Goal: Task Accomplishment & Management: Manage account settings

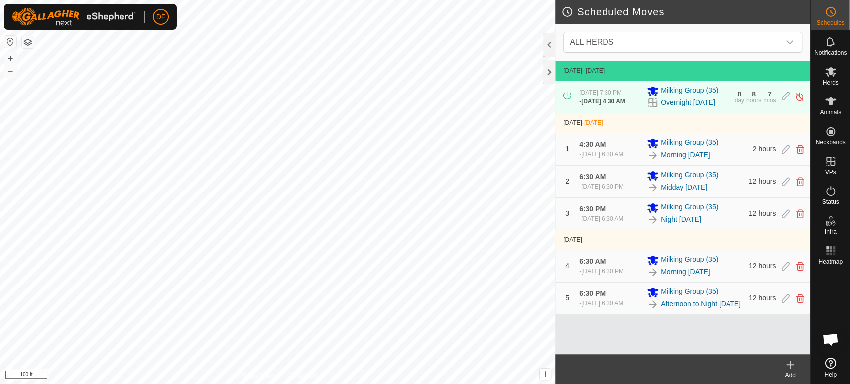
scroll to position [2051, 0]
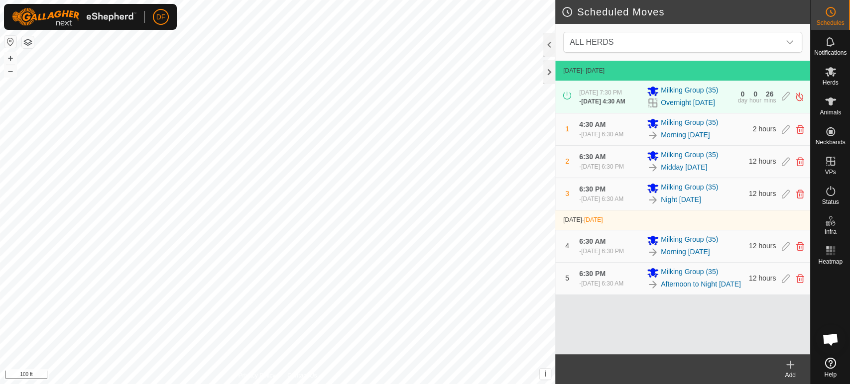
scroll to position [2051, 0]
click at [800, 97] on img at bounding box center [798, 97] width 9 height 10
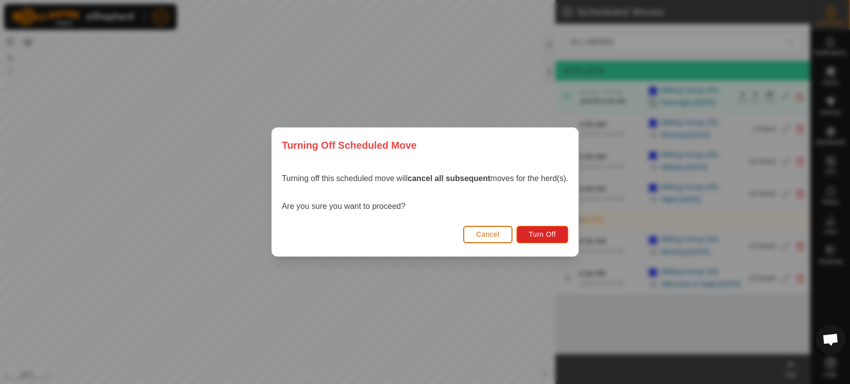
click at [502, 233] on button "Cancel" at bounding box center [487, 234] width 49 height 17
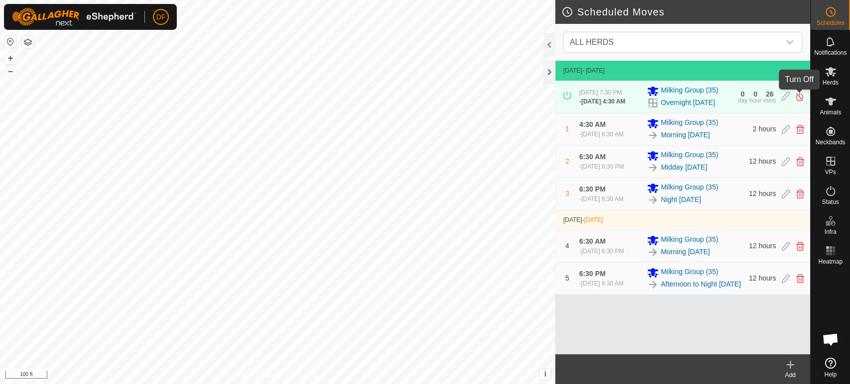
click at [798, 98] on img at bounding box center [798, 97] width 9 height 10
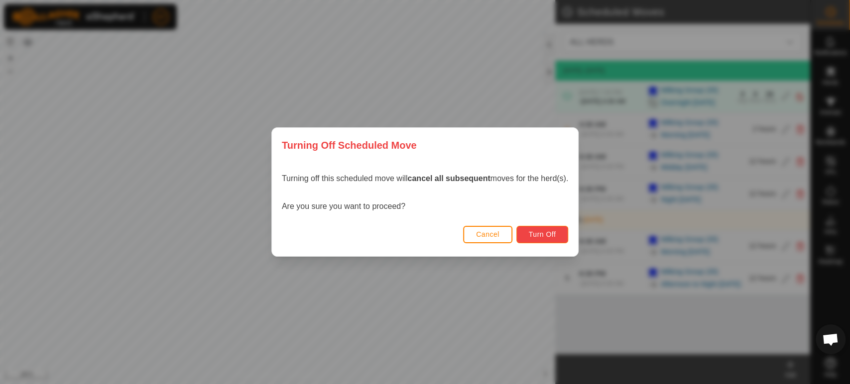
click at [537, 240] on button "Turn Off" at bounding box center [542, 234] width 52 height 17
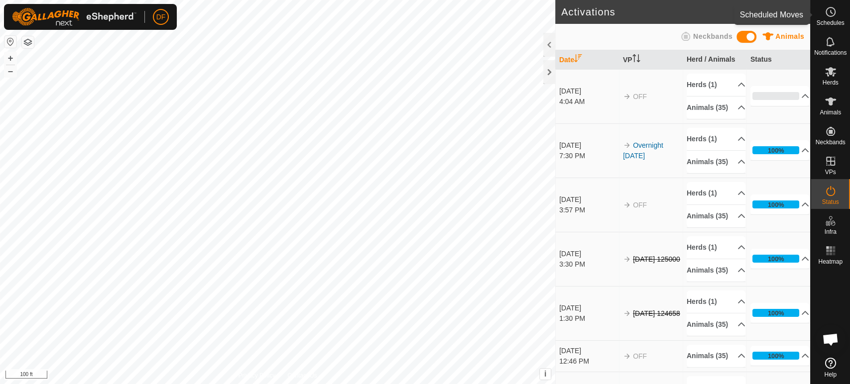
click at [818, 20] on span "Schedules" at bounding box center [830, 23] width 28 height 6
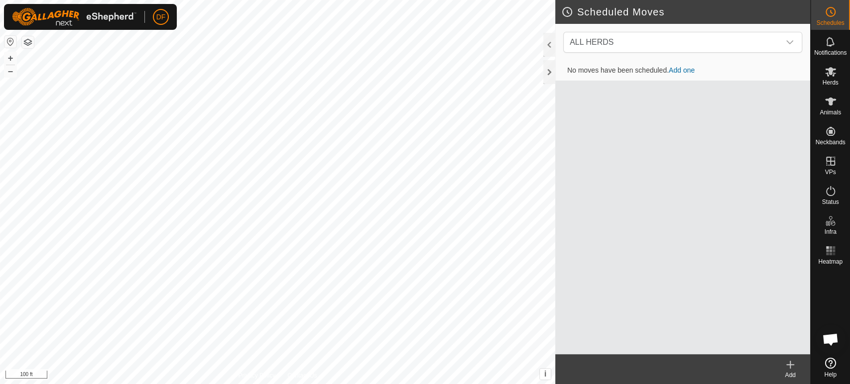
click at [678, 72] on link "Add one" at bounding box center [681, 70] width 26 height 8
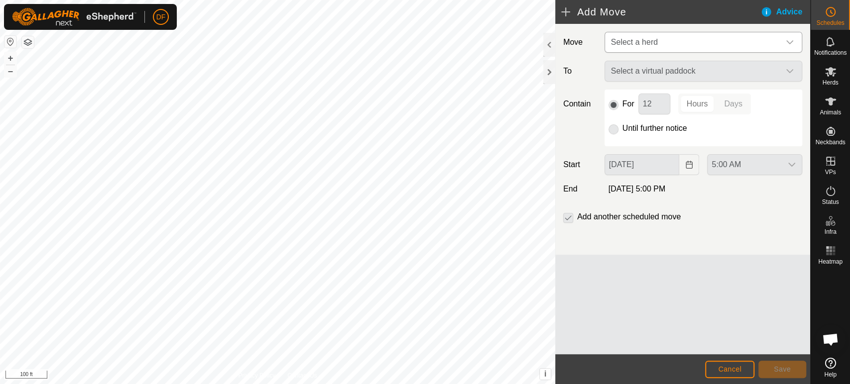
click at [656, 45] on span "Select a herd" at bounding box center [693, 42] width 173 height 20
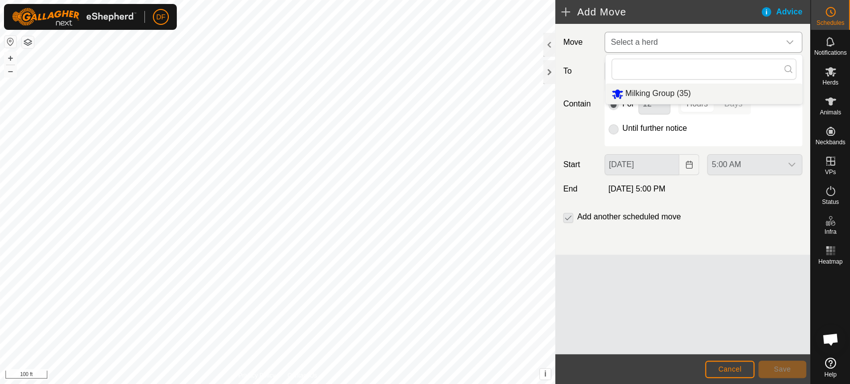
click at [647, 94] on li "Milking Group (35)" at bounding box center [703, 94] width 197 height 20
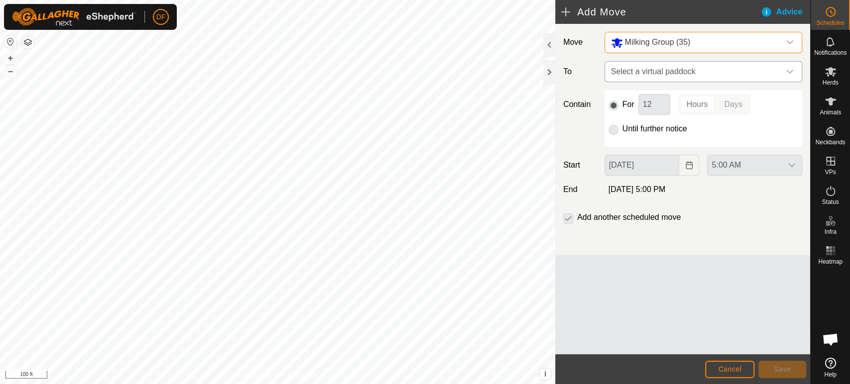
click at [640, 76] on span "Select a virtual paddock" at bounding box center [693, 72] width 173 height 20
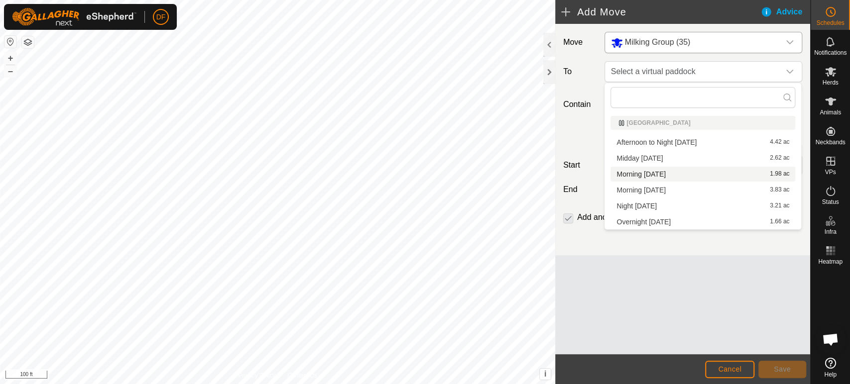
click at [648, 174] on li "Morning Sept 8 1.98 ac" at bounding box center [702, 174] width 185 height 15
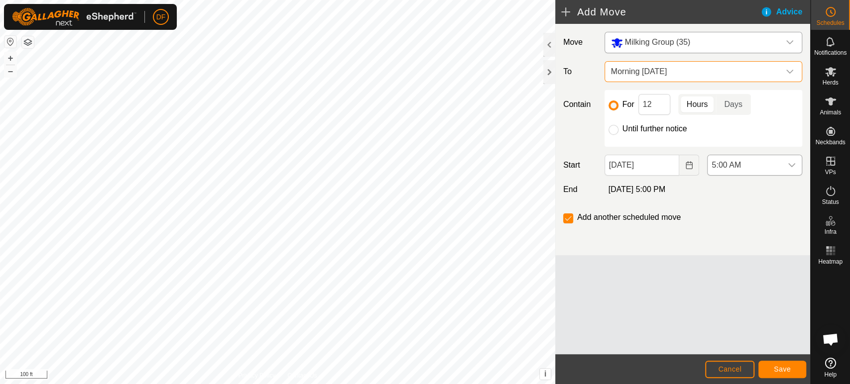
click at [777, 159] on span "5:00 AM" at bounding box center [744, 165] width 74 height 20
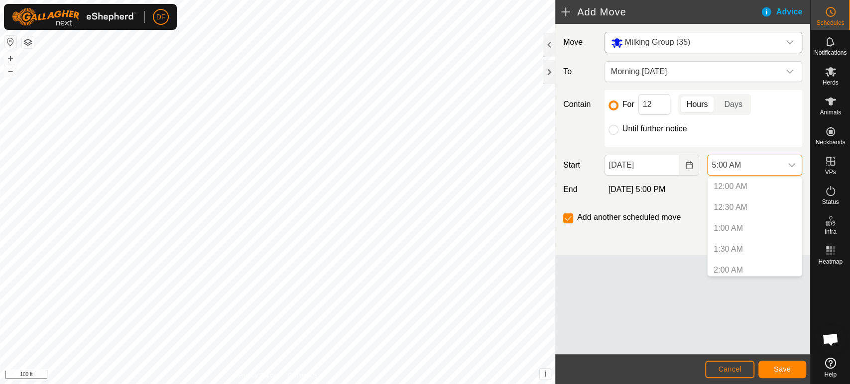
scroll to position [129, 0]
click at [681, 224] on div "Add another scheduled move" at bounding box center [682, 222] width 247 height 20
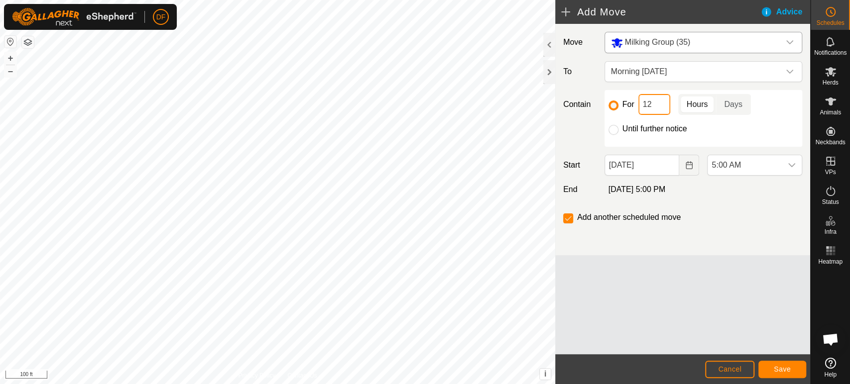
click at [653, 108] on input "12" at bounding box center [654, 104] width 32 height 21
click at [673, 80] on span "Morning [DATE]" at bounding box center [693, 72] width 173 height 20
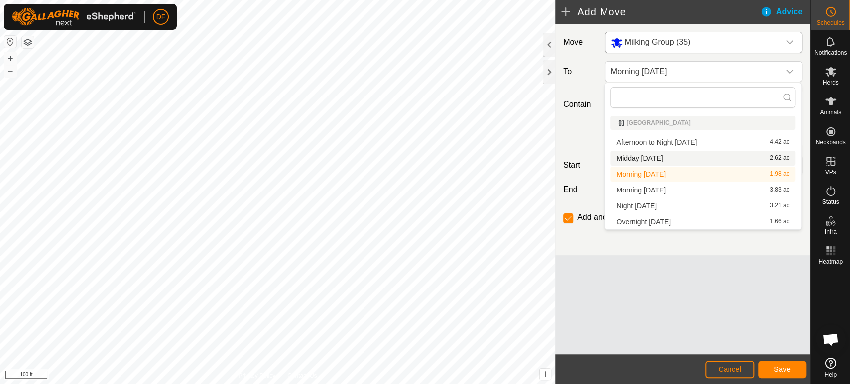
click at [649, 160] on li "Midday Sept 8 2.62 ac" at bounding box center [702, 158] width 185 height 15
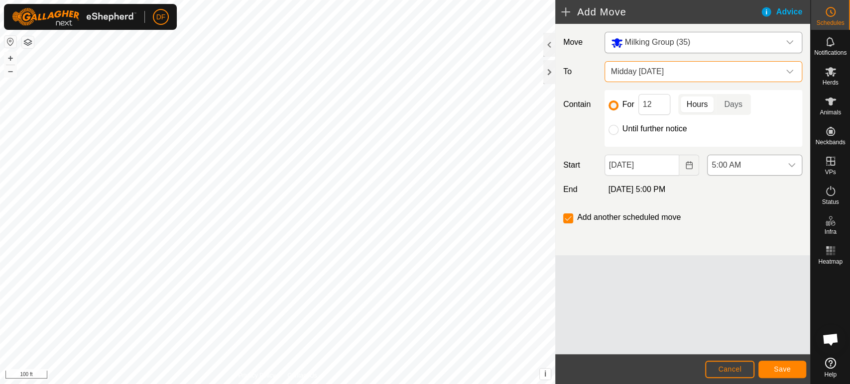
click at [791, 167] on icon "dropdown trigger" at bounding box center [791, 165] width 8 height 8
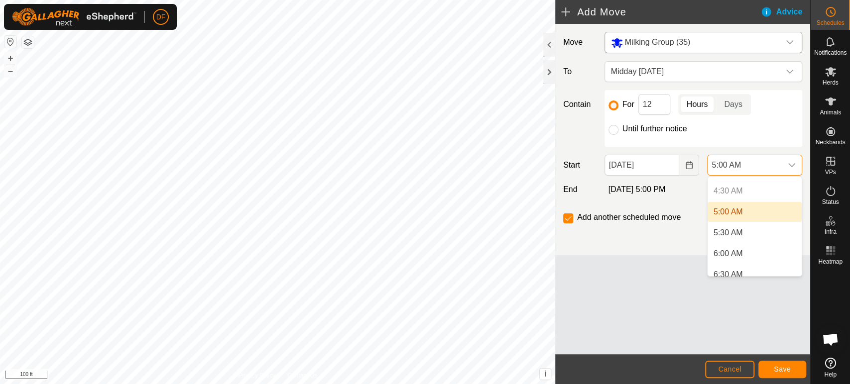
scroll to position [189, 0]
click at [733, 246] on li "6:00 AM" at bounding box center [754, 249] width 94 height 20
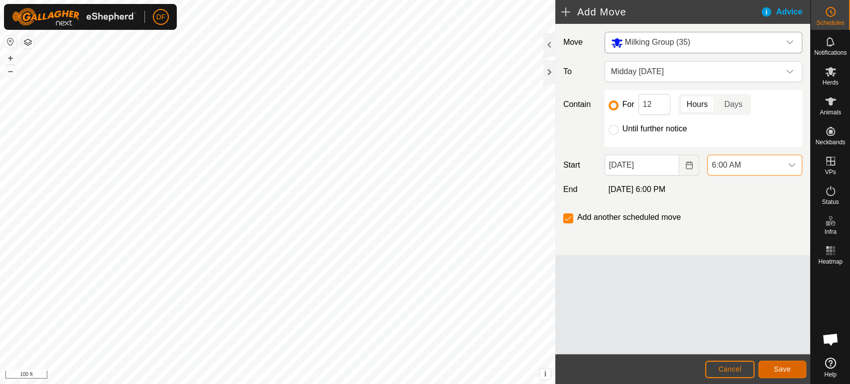
click at [769, 376] on button "Save" at bounding box center [782, 369] width 48 height 17
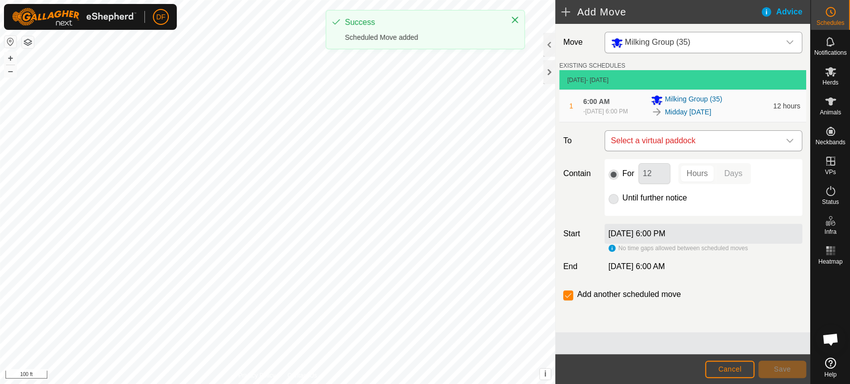
click at [661, 144] on span "Select a virtual paddock" at bounding box center [693, 141] width 173 height 20
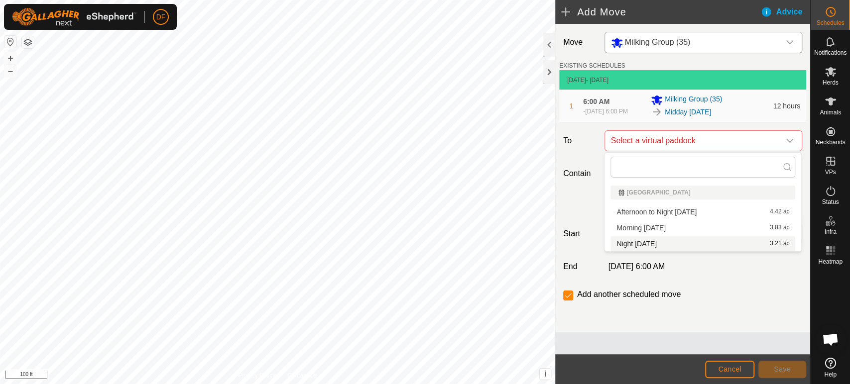
click at [654, 244] on li "Night Sept 8 3.21 ac" at bounding box center [702, 243] width 185 height 15
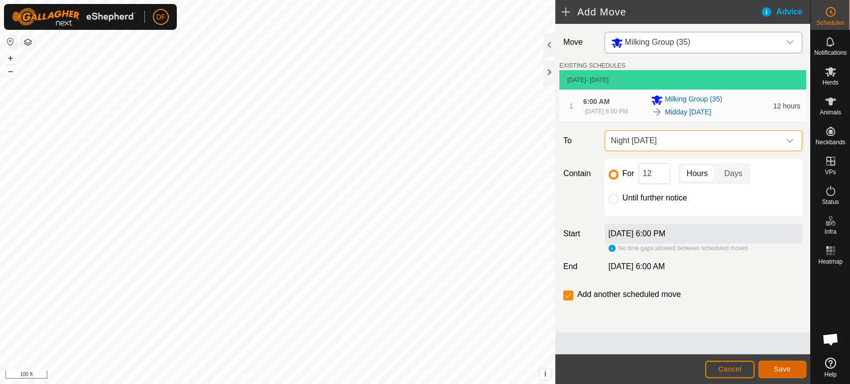
click at [772, 367] on button "Save" at bounding box center [782, 369] width 48 height 17
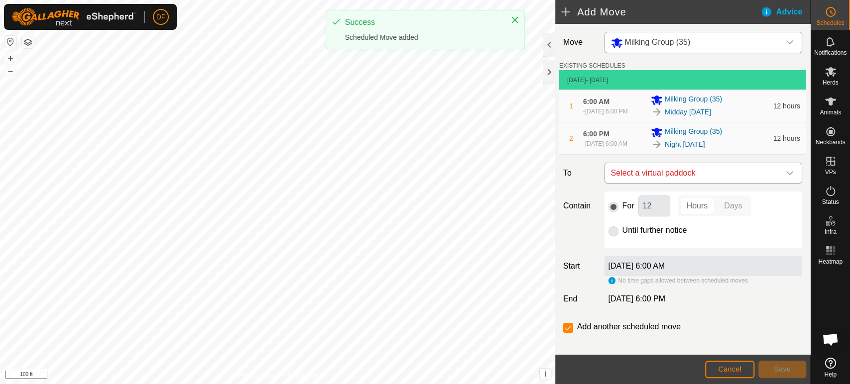
click at [677, 178] on span "Select a virtual paddock" at bounding box center [693, 173] width 173 height 20
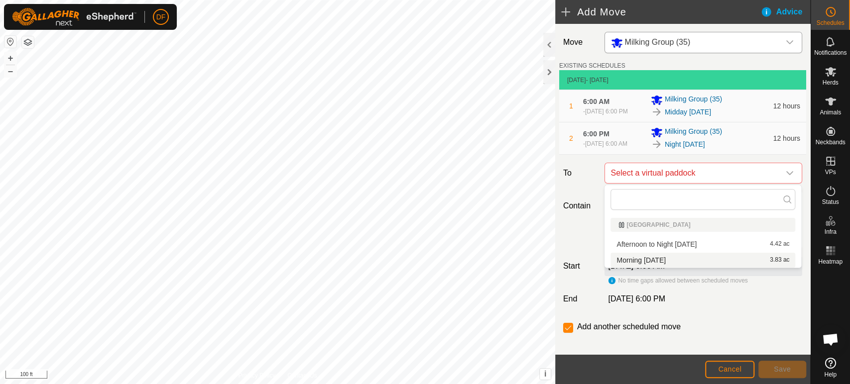
click at [669, 259] on li "Morning Sept 9 3.83 ac" at bounding box center [702, 260] width 185 height 15
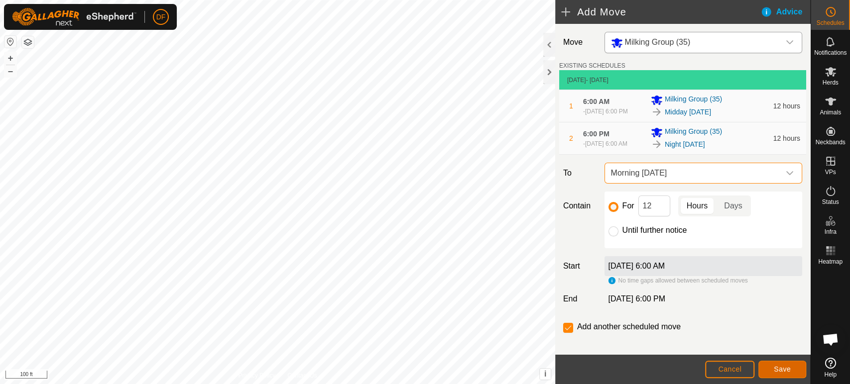
click at [768, 368] on button "Save" at bounding box center [782, 369] width 48 height 17
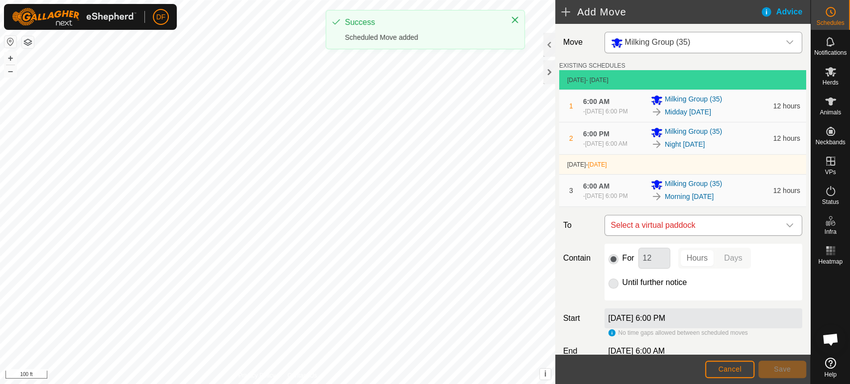
click at [689, 221] on span "Select a virtual paddock" at bounding box center [693, 225] width 173 height 20
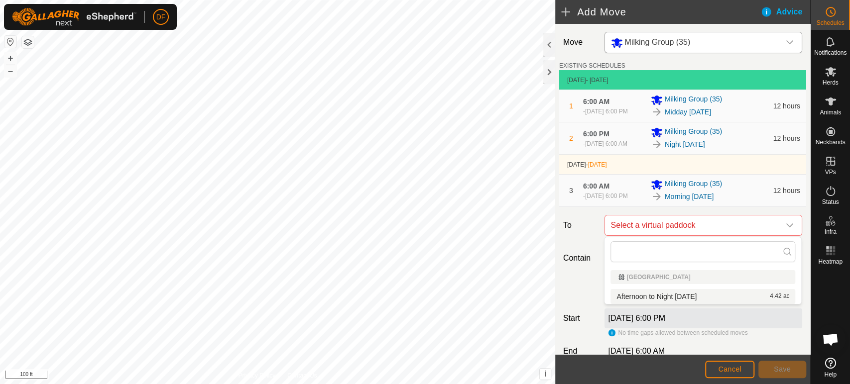
click at [657, 298] on li "Afternoon to Night Sept 9 4.42 ac" at bounding box center [702, 296] width 185 height 15
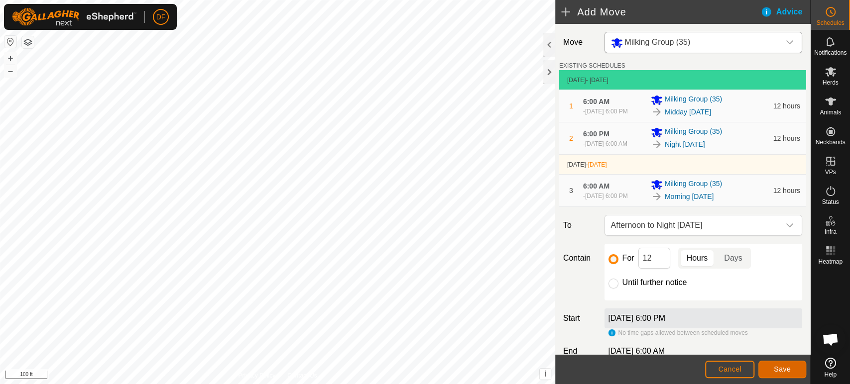
click at [785, 368] on span "Save" at bounding box center [781, 369] width 17 height 8
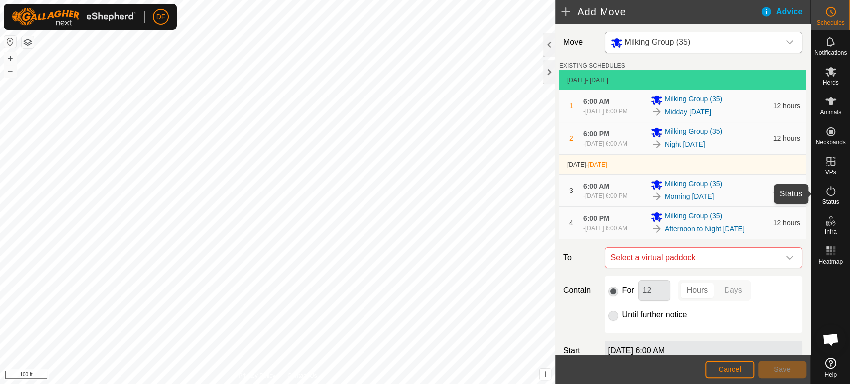
click at [824, 195] on icon at bounding box center [830, 191] width 12 height 12
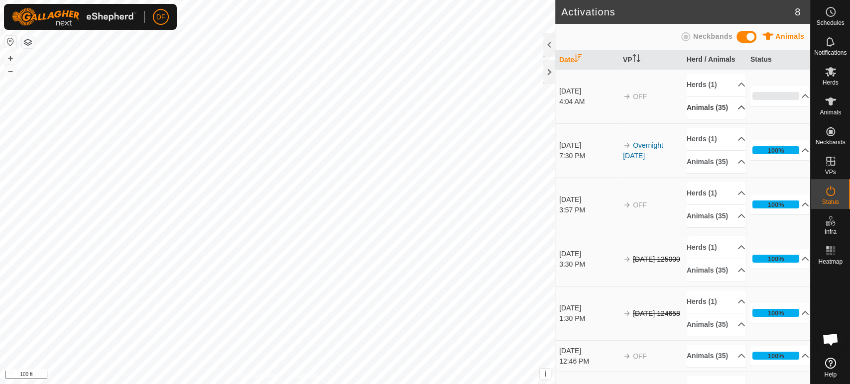
click at [736, 113] on p-accordion-header "Animals (35)" at bounding box center [715, 108] width 59 height 22
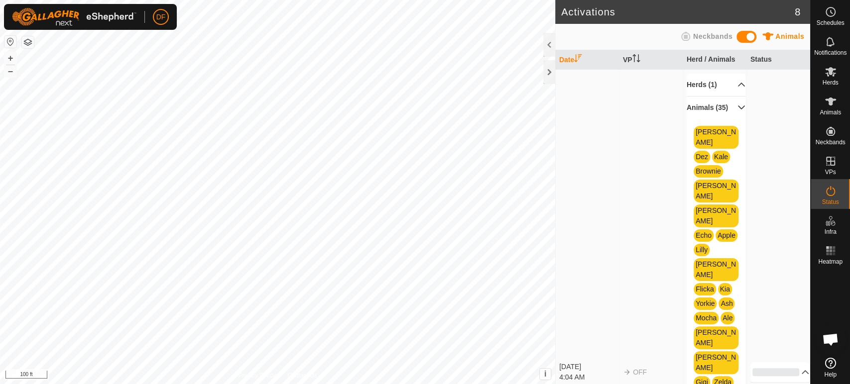
click at [733, 86] on p-accordion-header "Herds (1)" at bounding box center [715, 85] width 59 height 22
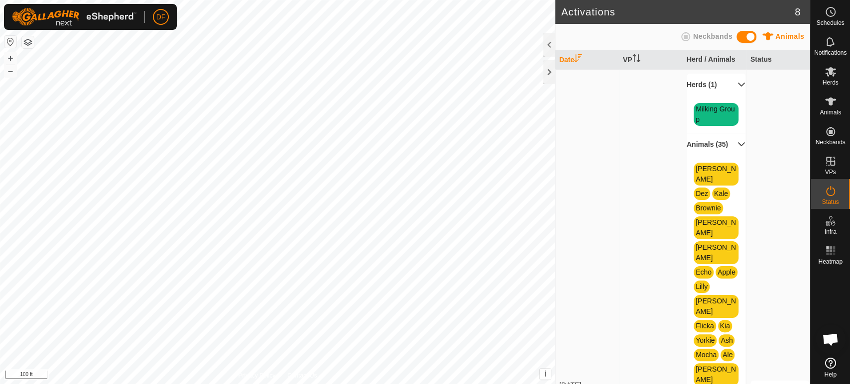
click at [733, 86] on p-accordion-header "Herds (1)" at bounding box center [715, 85] width 59 height 22
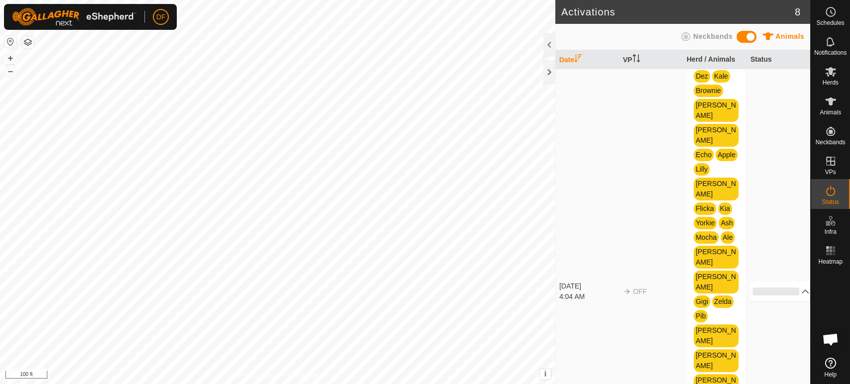
scroll to position [80, 0]
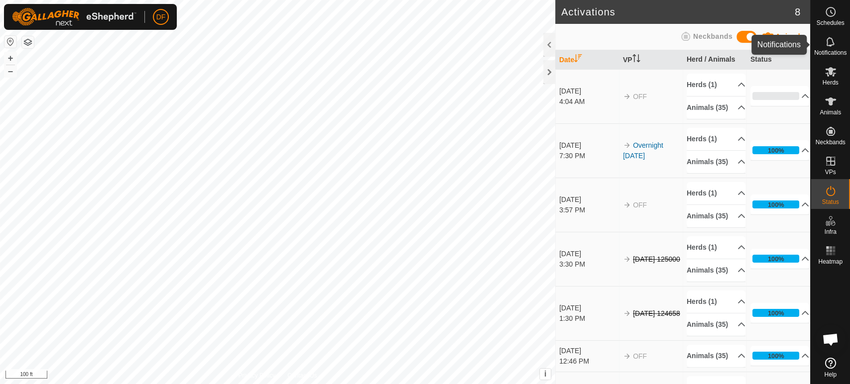
scroll to position [2051, 0]
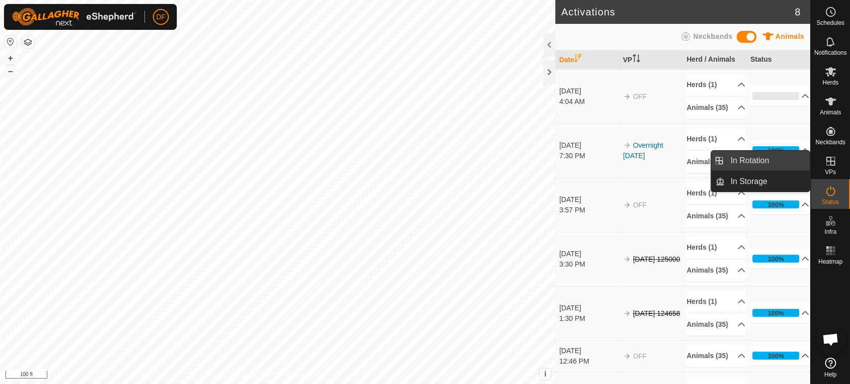
click at [784, 157] on link "In Rotation" at bounding box center [766, 161] width 85 height 20
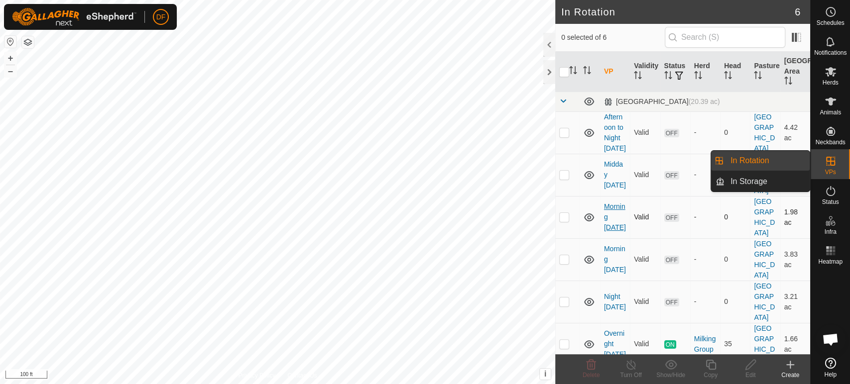
click at [606, 203] on link "Morning [DATE]" at bounding box center [615, 217] width 22 height 29
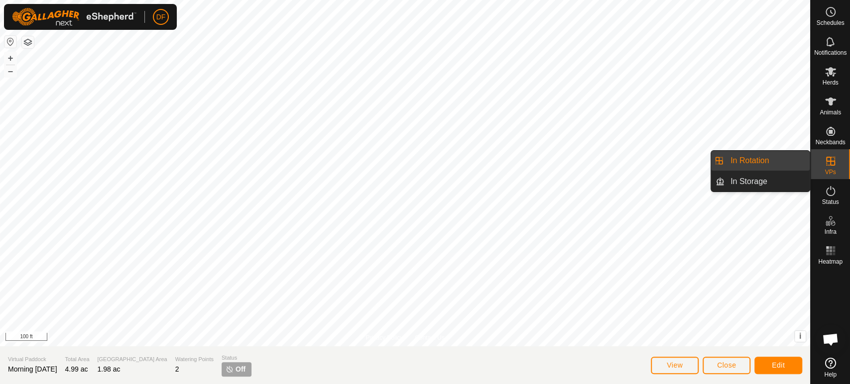
click at [823, 167] on es-virtualpaddocks-svg-icon at bounding box center [830, 161] width 18 height 16
click at [784, 163] on link "In Rotation" at bounding box center [766, 161] width 85 height 20
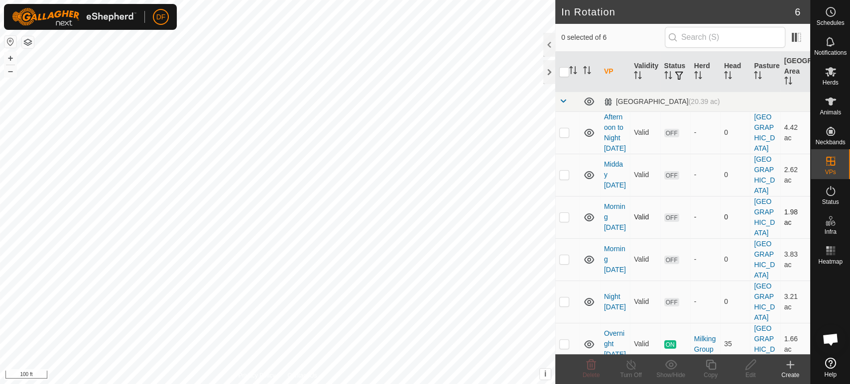
click at [565, 213] on p-checkbox at bounding box center [564, 217] width 10 height 8
checkbox input "true"
click at [593, 365] on icon at bounding box center [591, 365] width 12 height 12
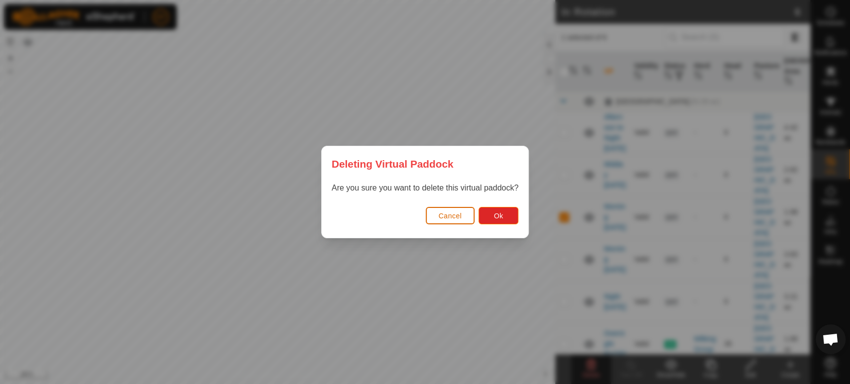
click at [461, 221] on button "Cancel" at bounding box center [450, 215] width 49 height 17
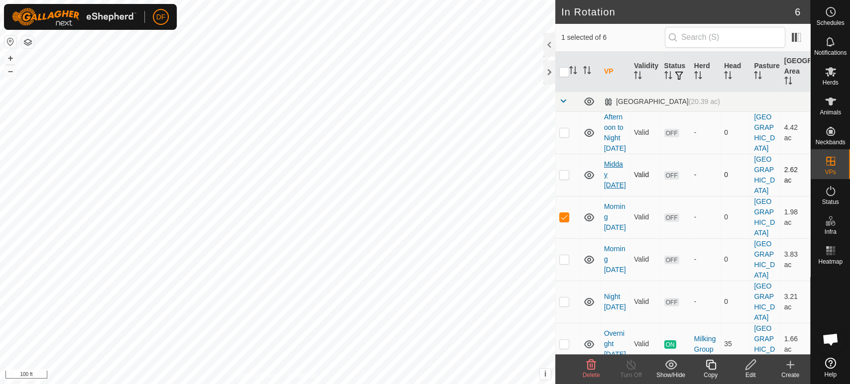
click at [607, 172] on link "Midday [DATE]" at bounding box center [615, 174] width 22 height 29
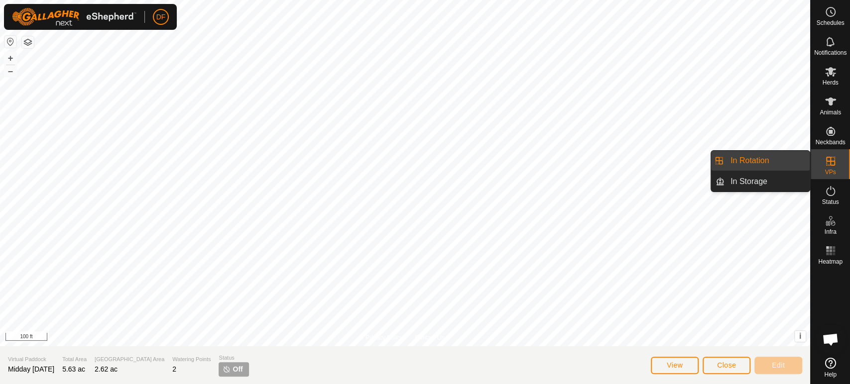
click at [828, 170] on span "VPs" at bounding box center [829, 172] width 11 height 6
click at [789, 161] on link "In Rotation" at bounding box center [766, 161] width 85 height 20
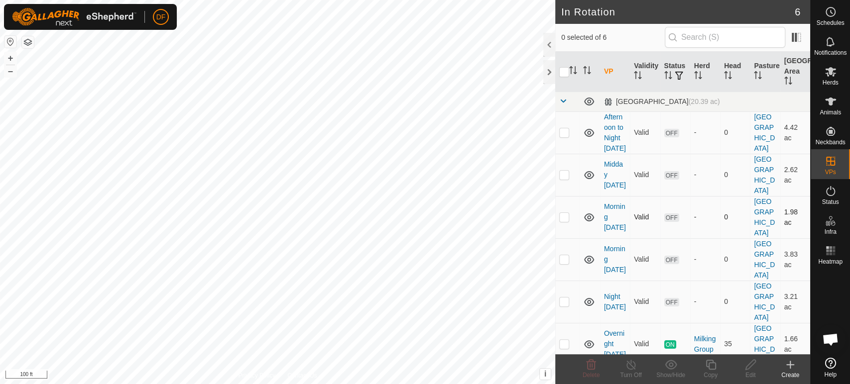
click at [563, 213] on p-checkbox at bounding box center [564, 217] width 10 height 8
click at [582, 368] on delete-svg-icon at bounding box center [591, 365] width 40 height 12
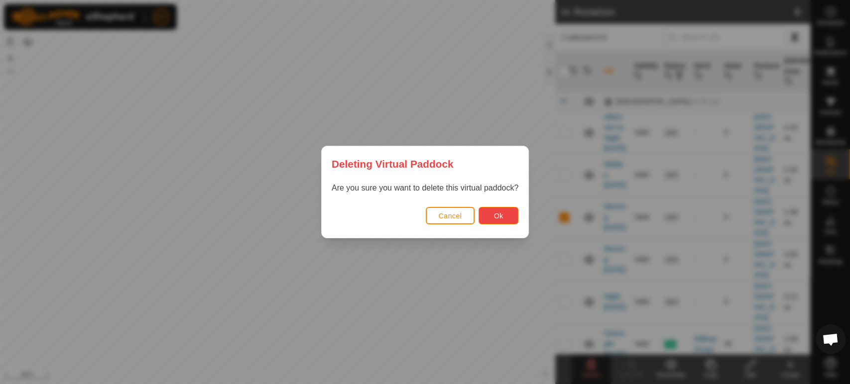
click at [498, 216] on span "Ok" at bounding box center [498, 216] width 9 height 8
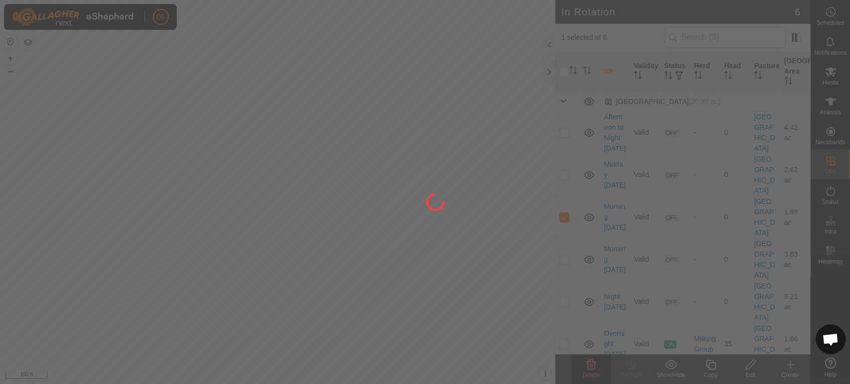
checkbox input "false"
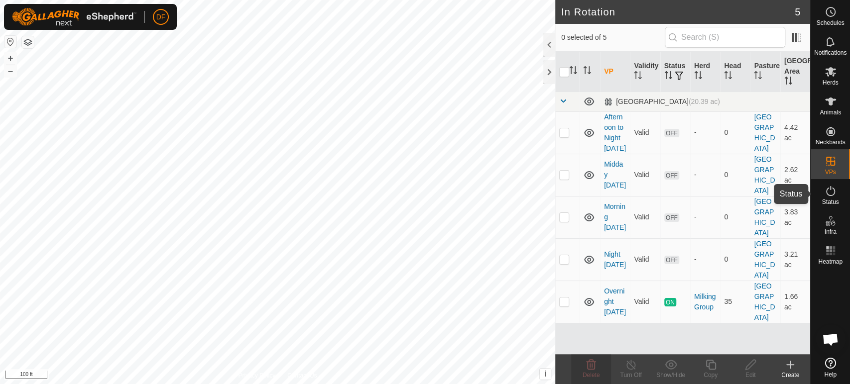
click at [826, 197] on icon at bounding box center [830, 191] width 12 height 12
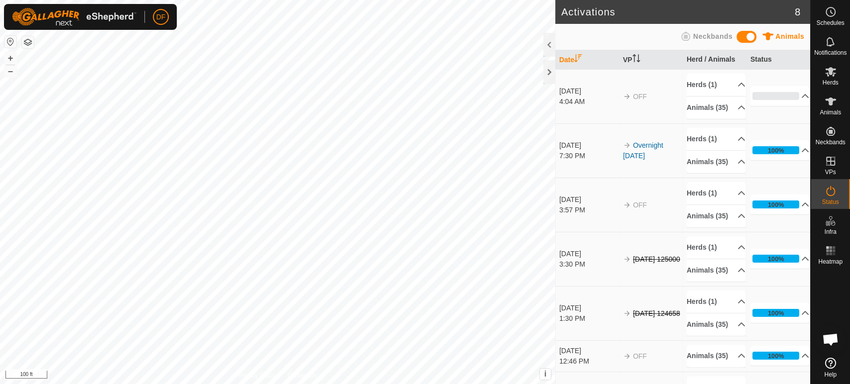
click at [748, 39] on span at bounding box center [746, 37] width 20 height 12
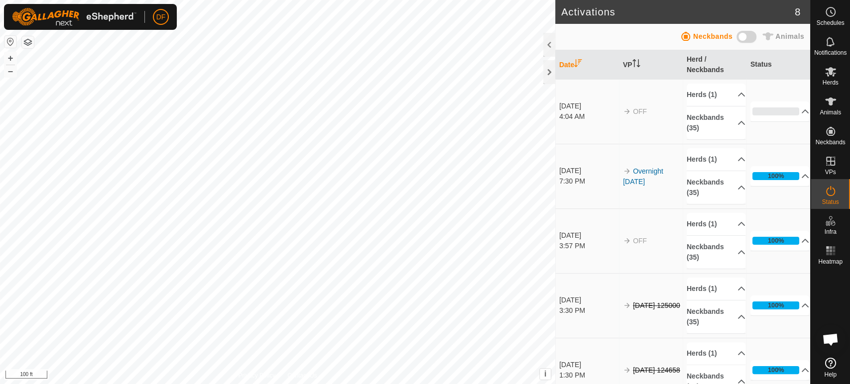
click at [748, 39] on span at bounding box center [746, 37] width 20 height 12
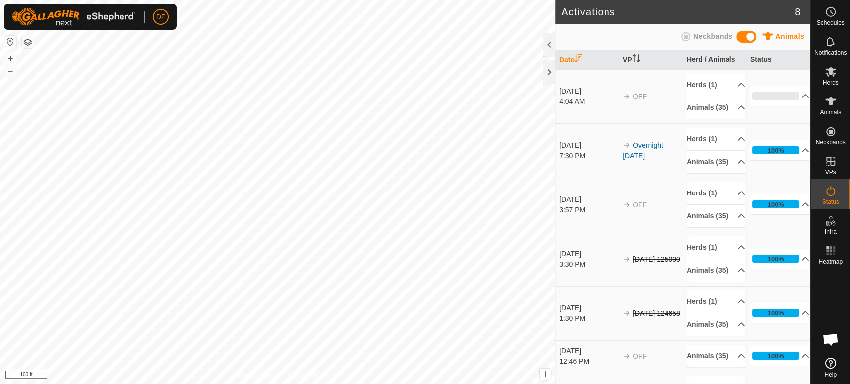
click at [748, 39] on span at bounding box center [746, 37] width 20 height 12
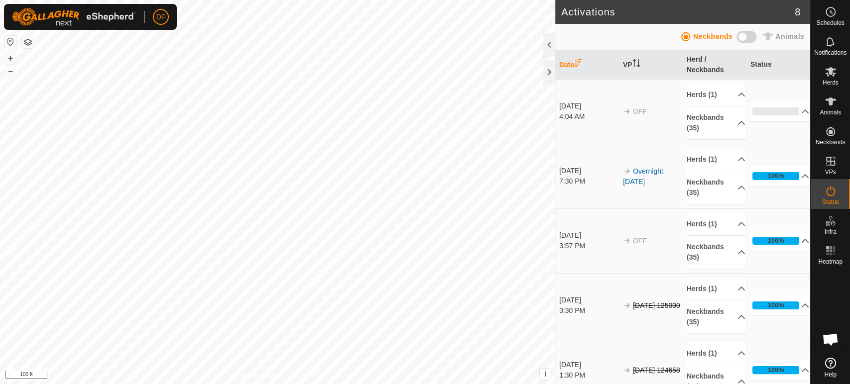
click at [748, 39] on span at bounding box center [746, 37] width 20 height 12
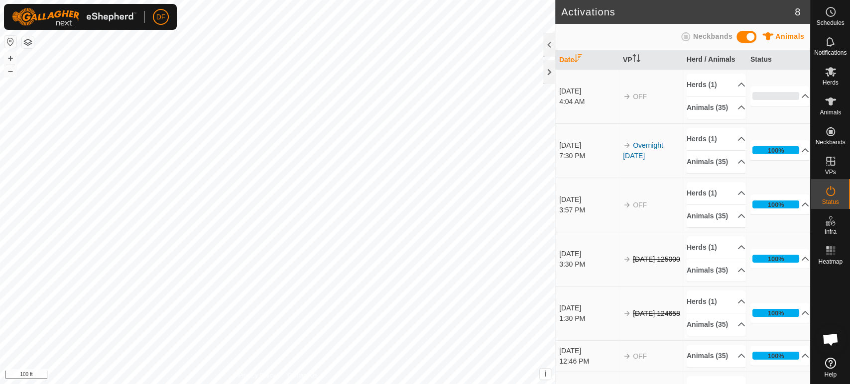
click at [744, 36] on span at bounding box center [746, 37] width 20 height 12
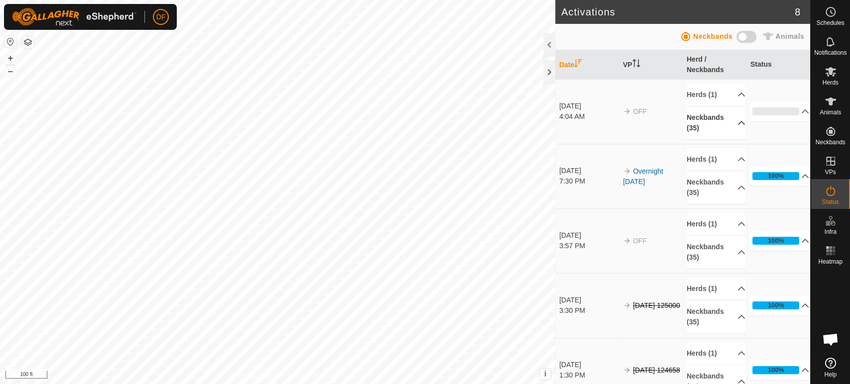
click at [731, 123] on p-accordion-header "Neckbands (35)" at bounding box center [715, 123] width 59 height 33
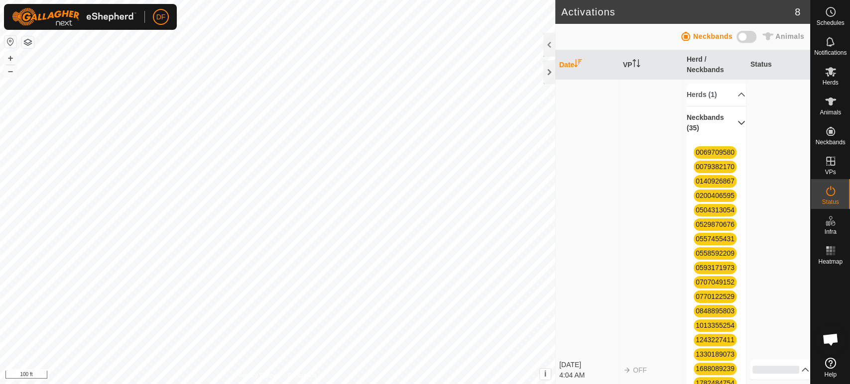
click at [750, 39] on span at bounding box center [746, 37] width 20 height 12
